Goal: Task Accomplishment & Management: Use online tool/utility

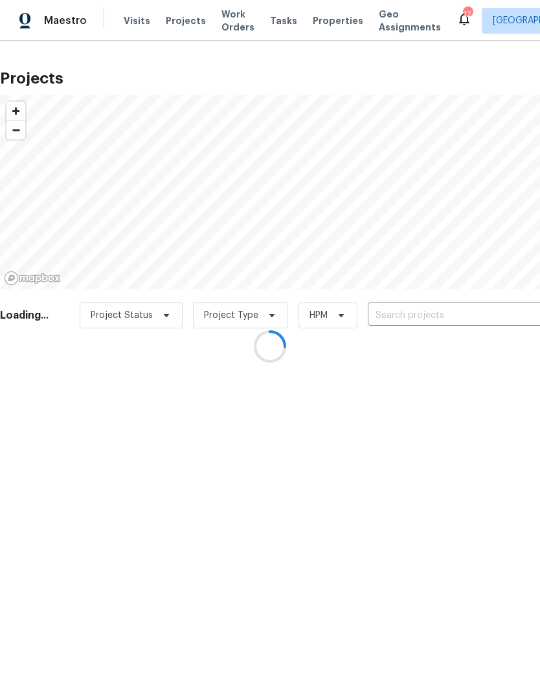
click at [476, 312] on div at bounding box center [270, 346] width 540 height 693
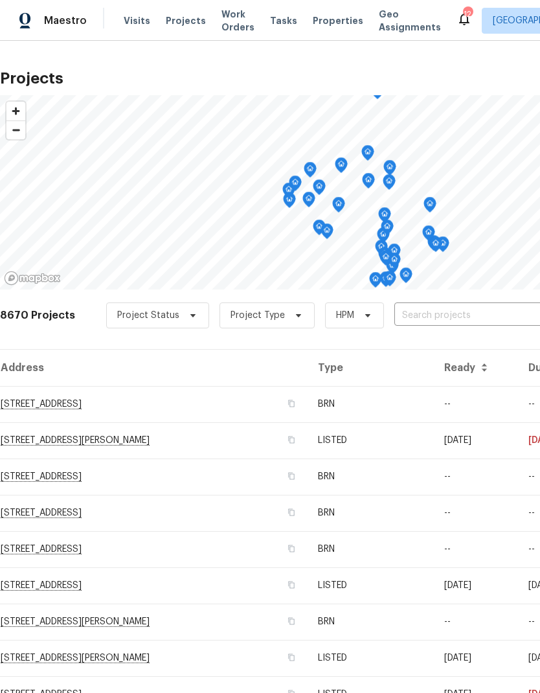
click at [477, 312] on input "text" at bounding box center [469, 316] width 148 height 20
type input "25802"
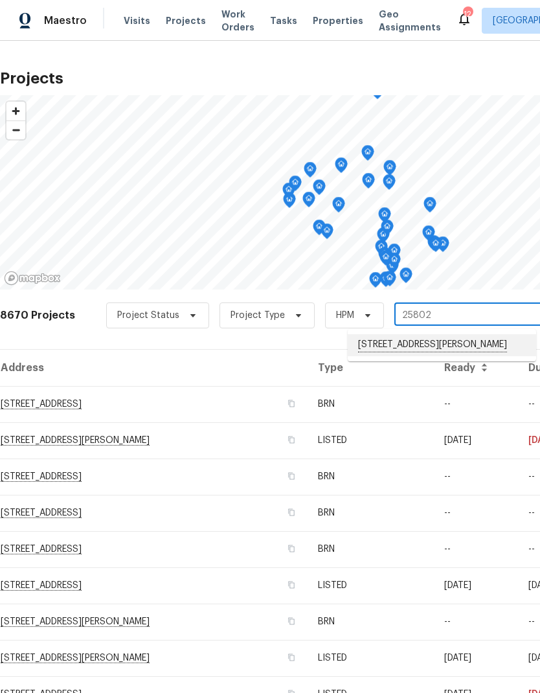
click at [479, 351] on li "[STREET_ADDRESS][PERSON_NAME]" at bounding box center [442, 345] width 189 height 22
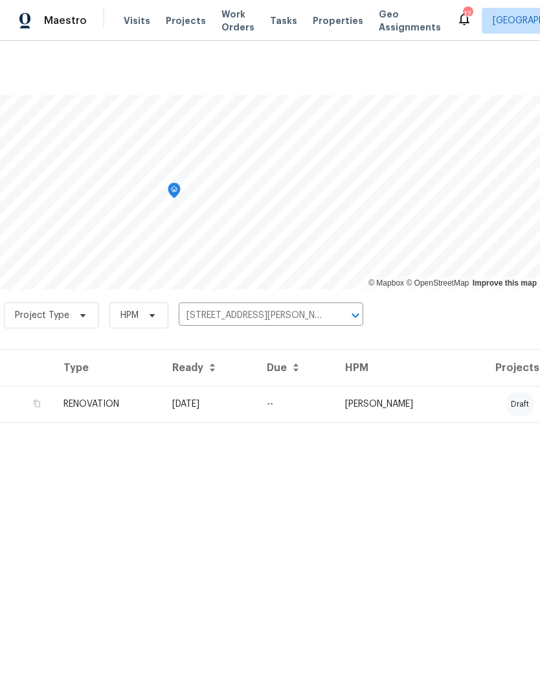
scroll to position [0, 192]
click at [471, 403] on td "draft" at bounding box center [501, 404] width 78 height 36
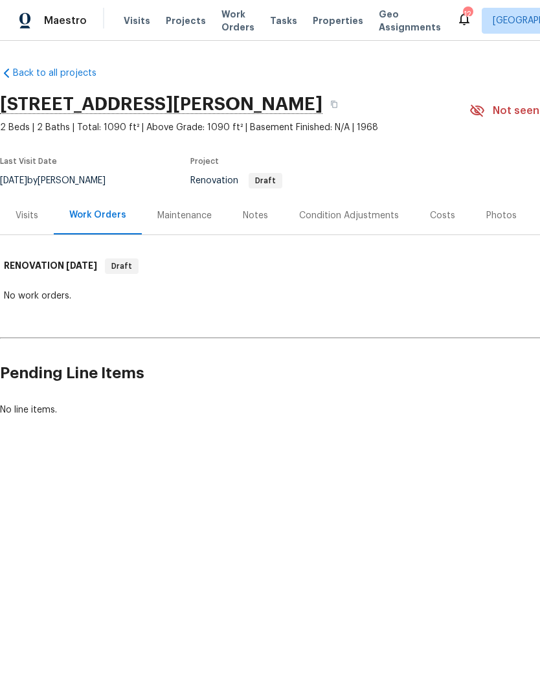
click at [347, 214] on div "Condition Adjustments" at bounding box center [349, 215] width 100 height 13
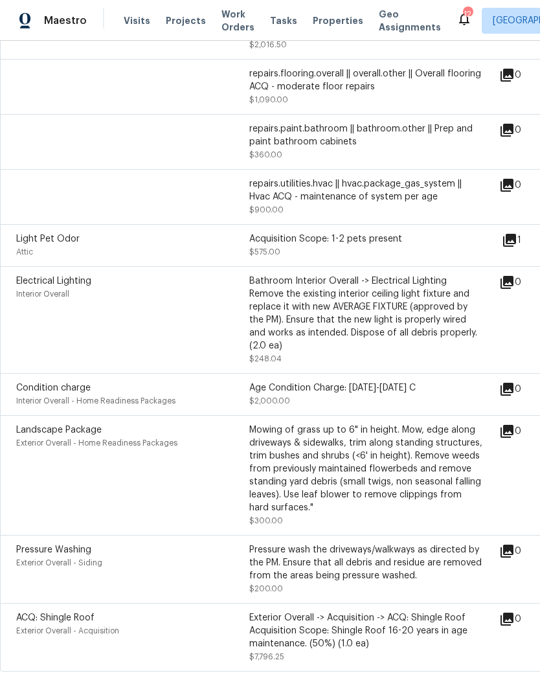
scroll to position [460, 0]
click at [397, 475] on div "Mowing of grass up to 6" in height. Mow, edge along driveways & sidewalks, trim…" at bounding box center [365, 469] width 233 height 91
click at [515, 424] on icon at bounding box center [508, 432] width 16 height 16
click at [37, 416] on div "Landscape Package Exterior Overall - Home Readiness Packages Mowing of grass up…" at bounding box center [366, 476] width 732 height 120
click at [422, 629] on div "Exterior Overall -> Acquisition -> ACQ: Shingle Roof Acquisition Scope: Shingle…" at bounding box center [365, 631] width 233 height 39
